Goal: Navigation & Orientation: Find specific page/section

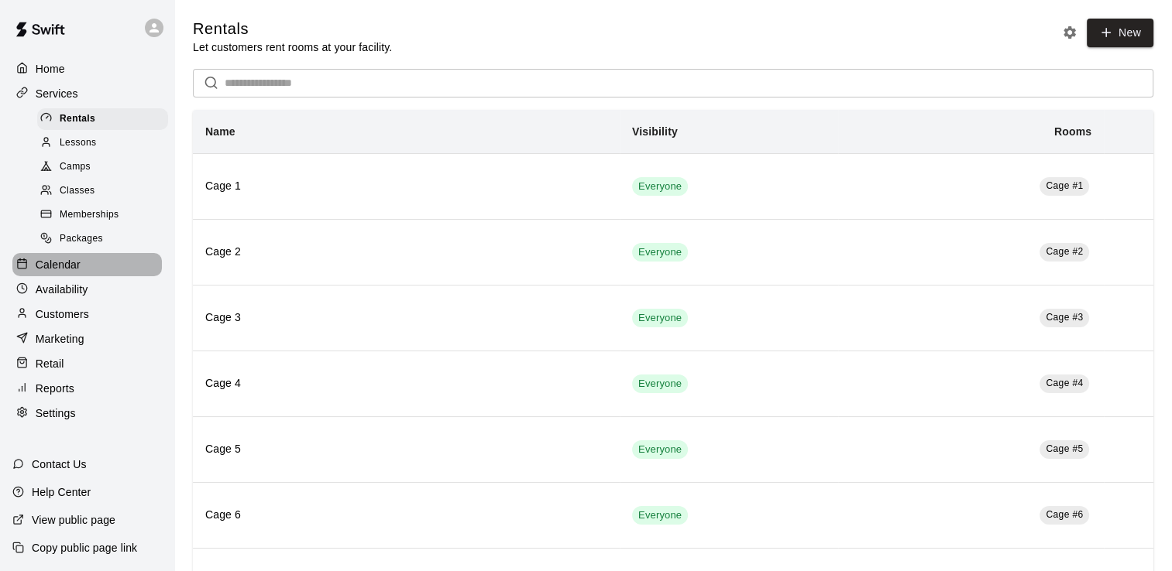
click at [53, 273] on p "Calendar" at bounding box center [58, 264] width 45 height 15
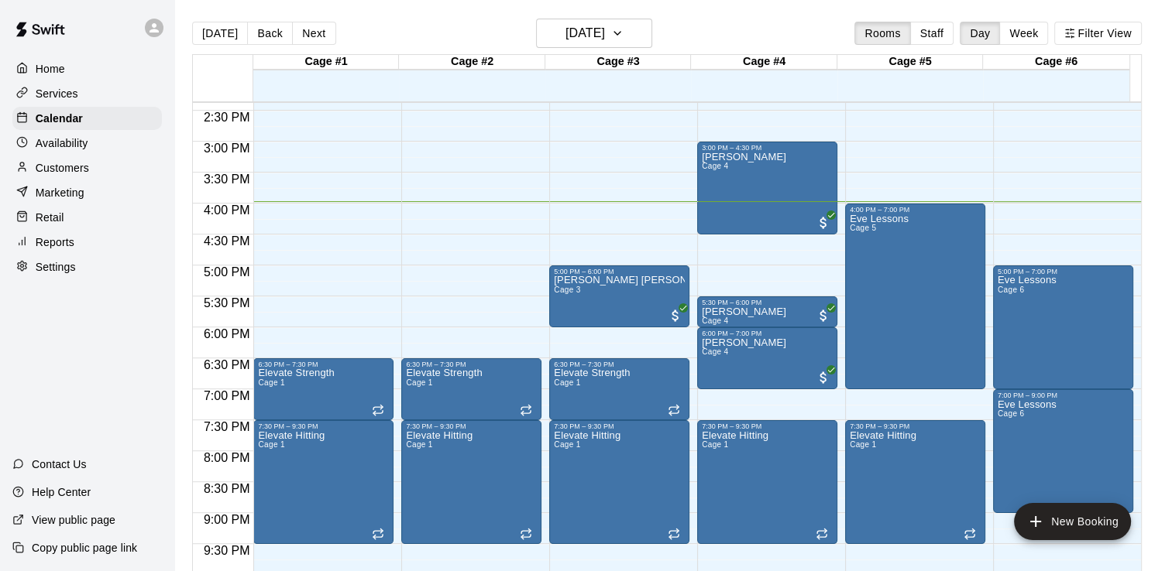
scroll to position [860, 0]
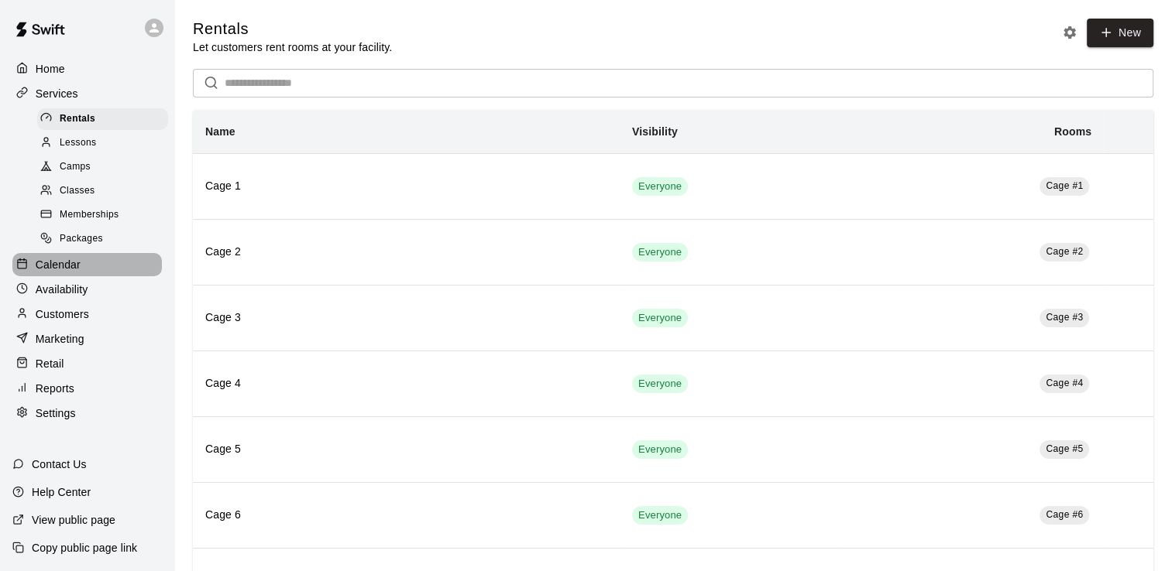
click at [62, 273] on p "Calendar" at bounding box center [58, 264] width 45 height 15
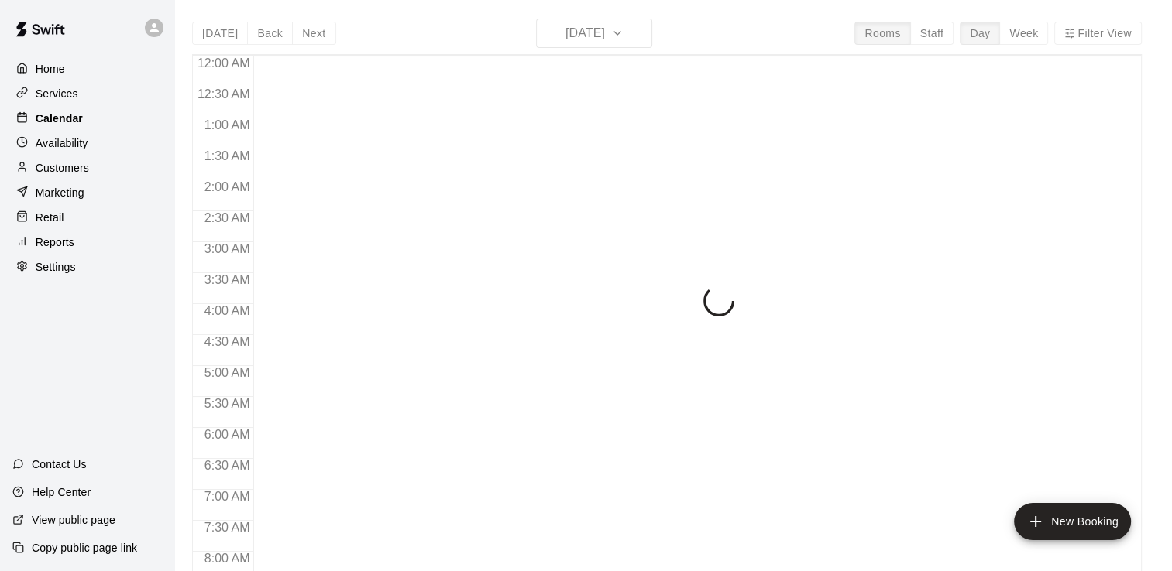
scroll to position [952, 0]
